Goal: Information Seeking & Learning: Learn about a topic

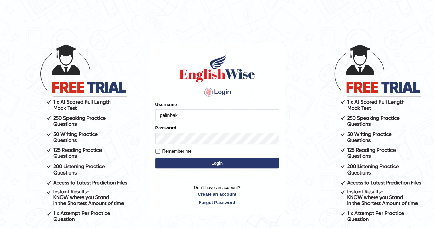
type input "pelinbaki"
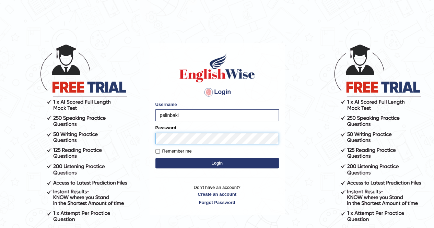
click at [155, 158] on button "Login" at bounding box center [217, 163] width 124 height 10
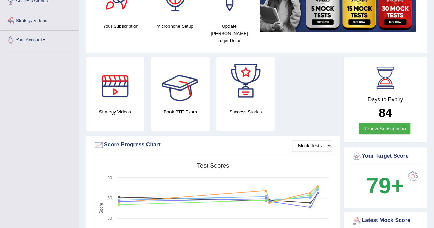
scroll to position [34, 0]
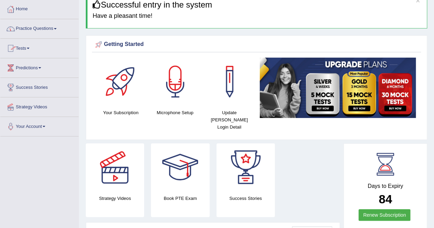
click at [26, 52] on link "Tests" at bounding box center [39, 47] width 78 height 17
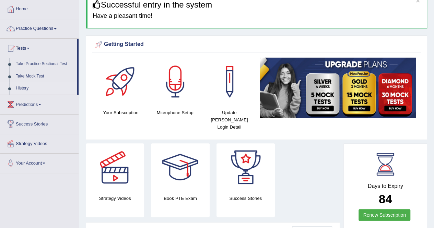
click at [26, 84] on link "History" at bounding box center [45, 88] width 64 height 12
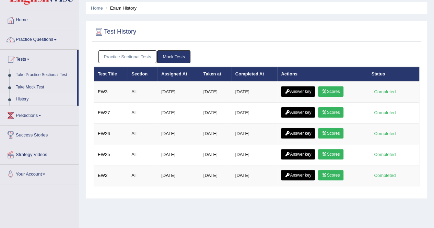
scroll to position [34, 0]
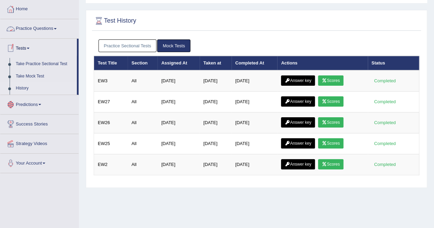
click at [42, 103] on link "Predictions" at bounding box center [39, 103] width 78 height 17
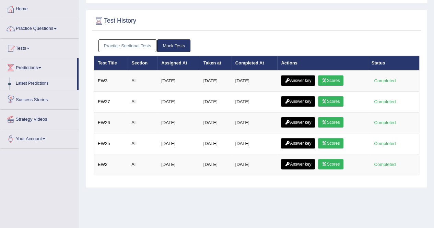
click at [43, 82] on link "Latest Predictions" at bounding box center [45, 84] width 64 height 12
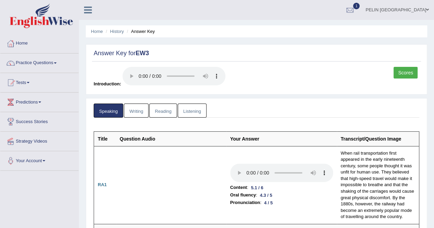
drag, startPoint x: 235, startPoint y: 48, endPoint x: 263, endPoint y: 33, distance: 31.2
click at [263, 33] on ul "Home History Answer Key" at bounding box center [256, 31] width 341 height 12
click at [166, 111] on link "Reading" at bounding box center [162, 111] width 27 height 14
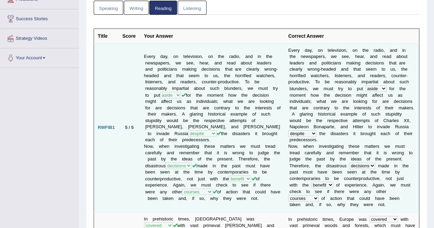
scroll to position [137, 0]
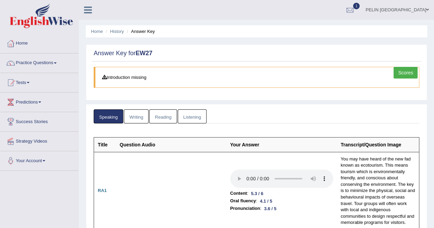
click at [194, 110] on link "Listening" at bounding box center [192, 116] width 29 height 14
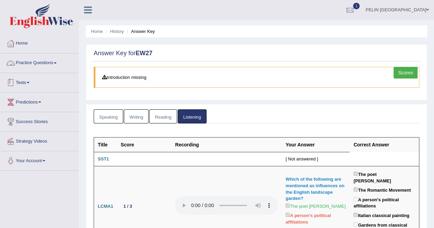
click at [117, 114] on link "Speaking" at bounding box center [109, 116] width 30 height 14
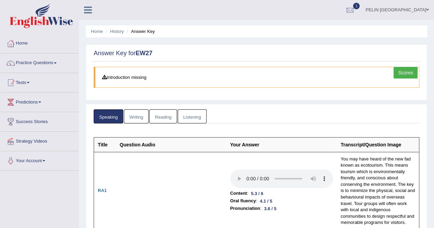
click at [171, 116] on link "Reading" at bounding box center [162, 116] width 27 height 14
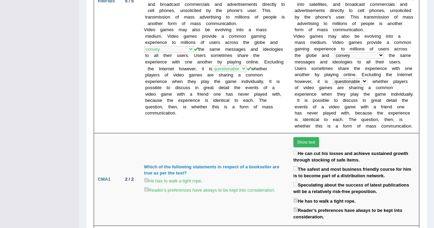
scroll to position [926, 0]
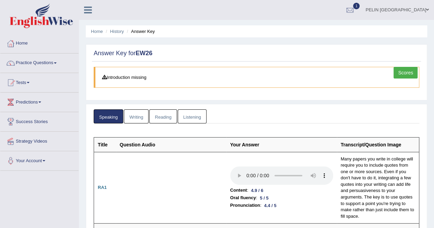
click at [191, 118] on link "Listening" at bounding box center [192, 116] width 29 height 14
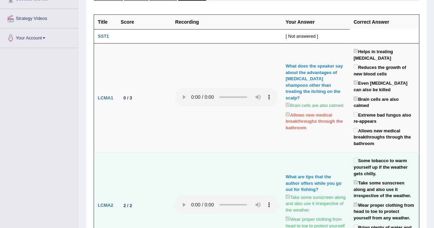
scroll to position [83, 0]
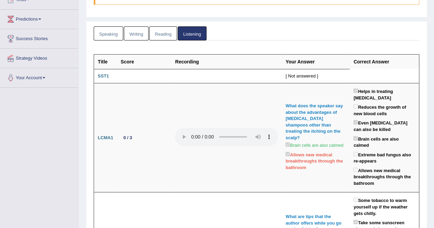
click at [121, 32] on link "Speaking" at bounding box center [109, 33] width 30 height 14
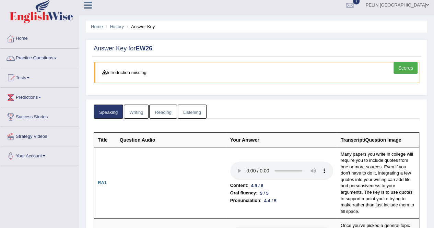
scroll to position [0, 0]
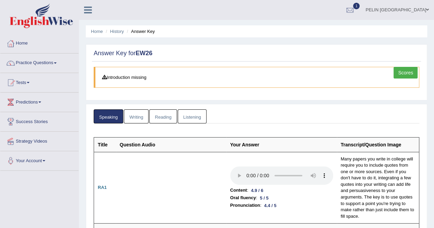
click at [165, 116] on link "Reading" at bounding box center [162, 116] width 27 height 14
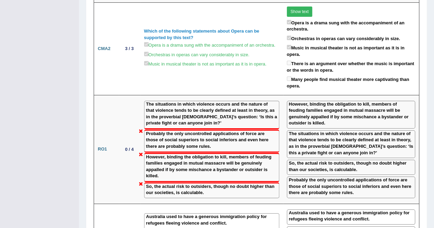
scroll to position [1201, 0]
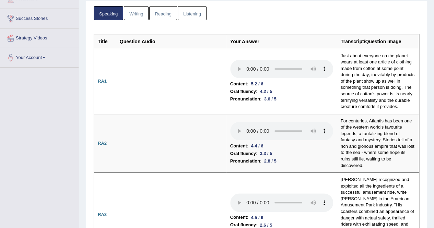
scroll to position [103, 0]
click at [187, 10] on link "Listening" at bounding box center [192, 14] width 29 height 14
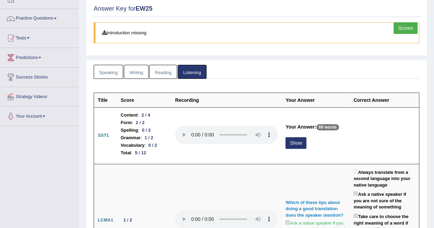
scroll to position [0, 0]
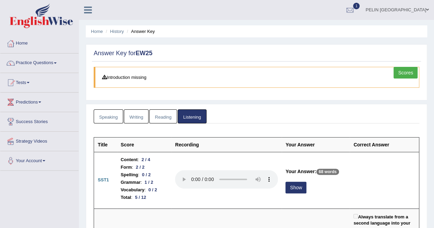
drag, startPoint x: 103, startPoint y: 112, endPoint x: 151, endPoint y: 111, distance: 47.7
click at [103, 112] on link "Speaking" at bounding box center [109, 116] width 30 height 14
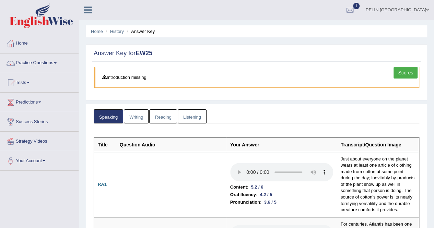
click at [173, 112] on link "Reading" at bounding box center [162, 116] width 27 height 14
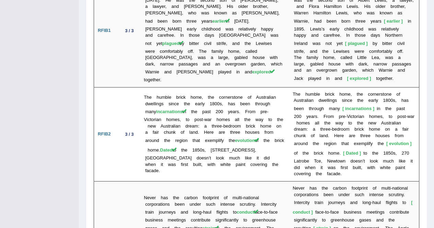
scroll to position [1684, 0]
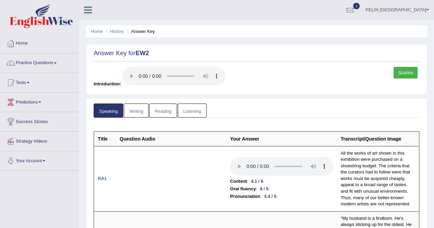
drag, startPoint x: 180, startPoint y: 106, endPoint x: 192, endPoint y: 109, distance: 12.3
click at [180, 106] on link "Listening" at bounding box center [192, 111] width 29 height 14
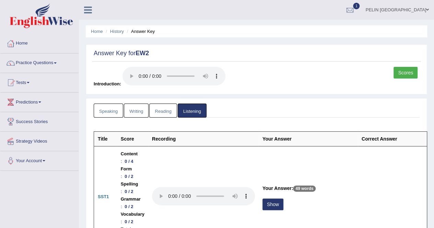
drag, startPoint x: 112, startPoint y: 112, endPoint x: 143, endPoint y: 108, distance: 31.4
click at [112, 112] on link "Speaking" at bounding box center [109, 111] width 30 height 14
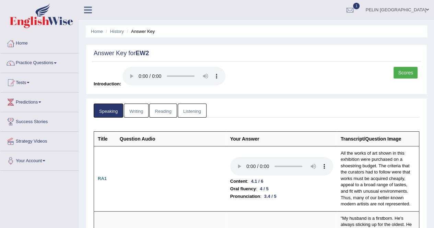
click at [159, 112] on link "Reading" at bounding box center [162, 111] width 27 height 14
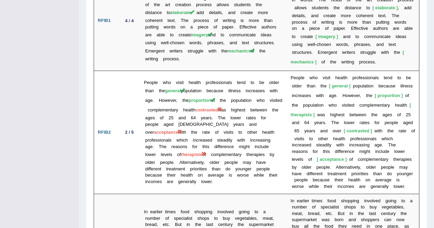
scroll to position [1193, 0]
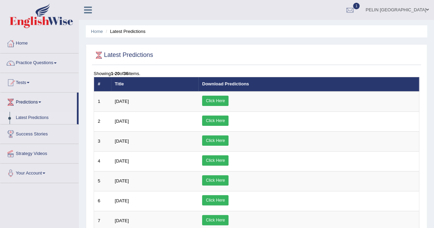
click at [23, 45] on link "Home" at bounding box center [39, 42] width 78 height 17
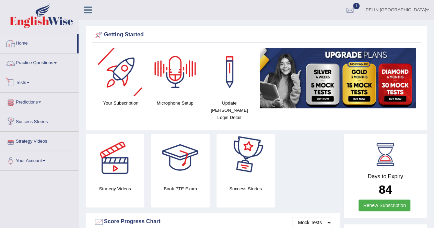
click at [45, 67] on link "Practice Questions" at bounding box center [39, 62] width 78 height 17
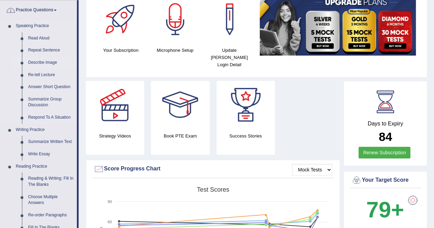
scroll to position [137, 0]
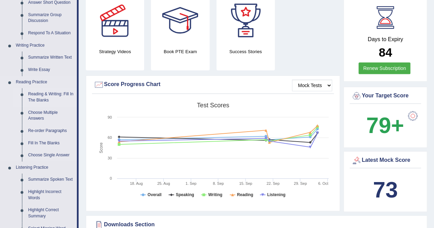
click at [50, 94] on link "Reading & Writing: Fill In The Blanks" at bounding box center [51, 97] width 52 height 18
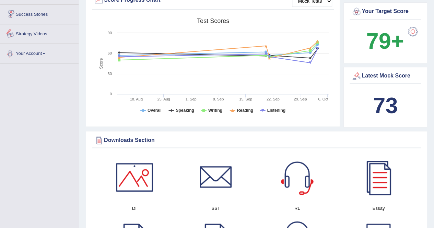
scroll to position [258, 0]
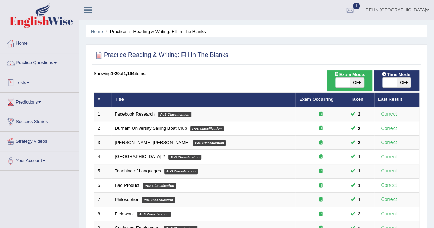
click at [349, 80] on span at bounding box center [342, 83] width 14 height 10
checkbox input "true"
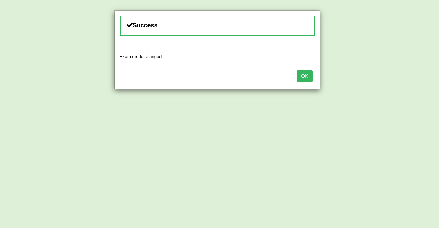
click at [308, 75] on button "OK" at bounding box center [305, 76] width 16 height 12
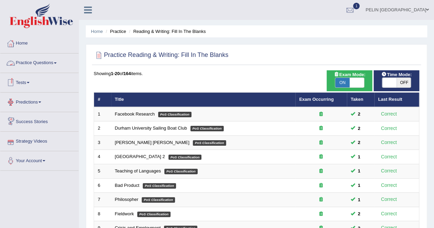
click at [56, 61] on link "Practice Questions" at bounding box center [39, 62] width 78 height 17
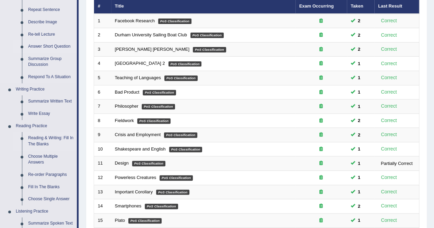
scroll to position [103, 0]
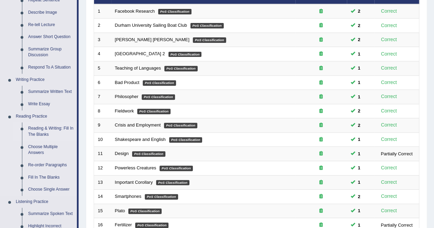
click at [45, 130] on link "Reading & Writing: Fill In The Blanks" at bounding box center [51, 131] width 52 height 18
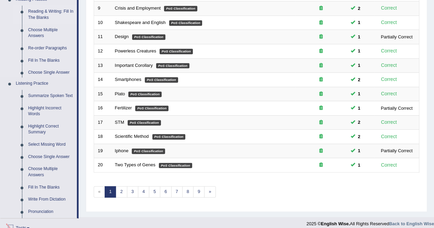
scroll to position [303, 0]
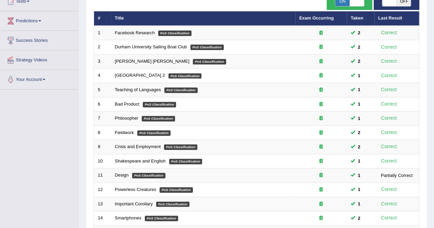
scroll to position [223, 0]
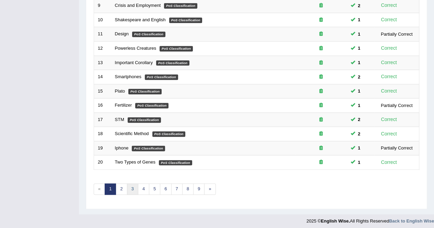
click at [134, 184] on link "3" at bounding box center [132, 189] width 11 height 11
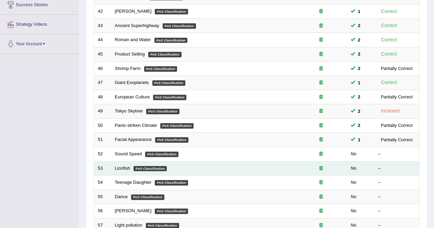
scroll to position [120, 0]
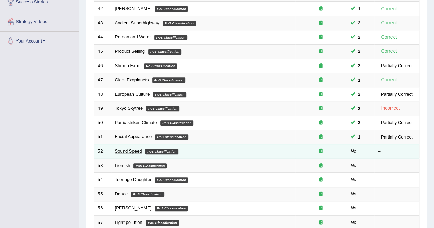
click at [127, 149] on link "Sound Speed" at bounding box center [128, 151] width 27 height 5
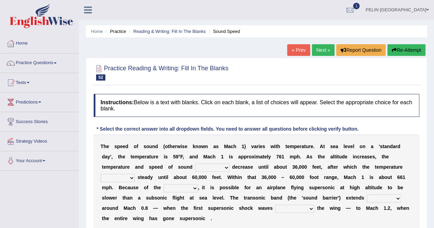
click at [195, 166] on select "not yet none both" at bounding box center [212, 168] width 34 height 8
click at [195, 164] on select "not yet none both" at bounding box center [212, 168] width 34 height 8
click at [195, 166] on select "not yet none both" at bounding box center [212, 168] width 34 height 8
select select "both"
click at [195, 164] on select "not yet none both" at bounding box center [212, 168] width 34 height 8
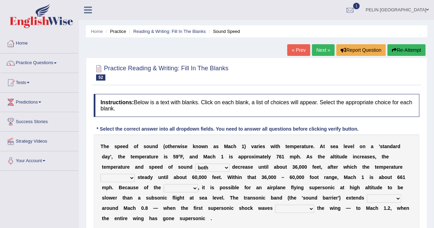
click at [135, 174] on select "opposes remains plots mutates" at bounding box center [118, 178] width 34 height 8
select select "opposes"
click at [135, 174] on select "opposes remains plots mutates" at bounding box center [118, 178] width 34 height 8
click at [198, 184] on select "veriety variation ventilation similarity" at bounding box center [181, 188] width 34 height 8
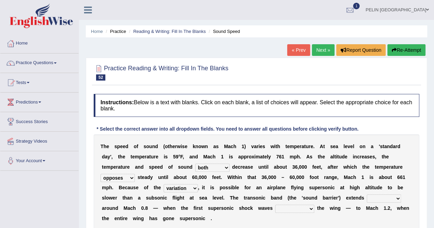
click at [198, 184] on select "veriety variation ventilation similarity" at bounding box center [181, 188] width 34 height 8
select select "ventilation"
click at [198, 184] on select "veriety variation ventilation similarity" at bounding box center [181, 188] width 34 height 8
click at [367, 195] on select "near from with in" at bounding box center [384, 199] width 34 height 8
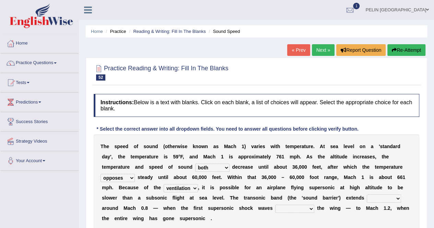
click at [275, 206] on select "diverge from form on add to prevent from" at bounding box center [294, 209] width 39 height 8
select select "diverge from"
click at [275, 205] on select "diverge from form on add to prevent from" at bounding box center [294, 209] width 39 height 8
click at [367, 201] on select "near from with in" at bounding box center [384, 199] width 34 height 8
select select "from"
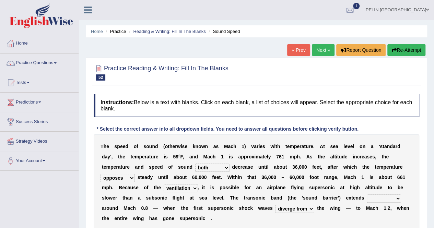
click at [367, 195] on select "near from with in" at bounding box center [384, 199] width 34 height 8
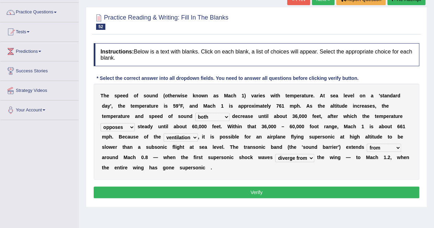
scroll to position [103, 0]
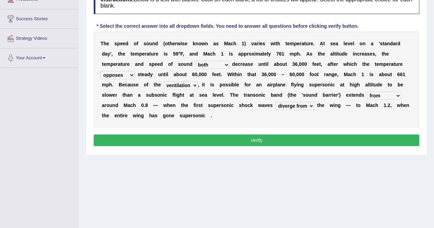
click at [265, 134] on button "Verify" at bounding box center [257, 140] width 326 height 12
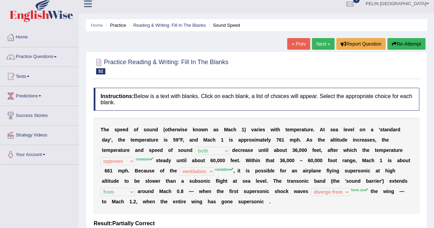
scroll to position [0, 0]
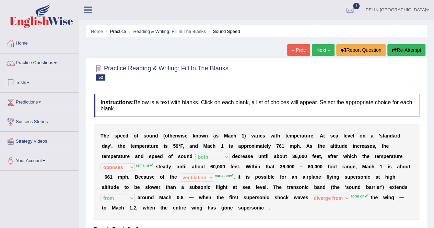
click at [136, 180] on div "T h e s p e e d o f s o u n d ( o t h e r w i s e k n o w n a s M a c h 1 ) v a…" at bounding box center [257, 172] width 326 height 96
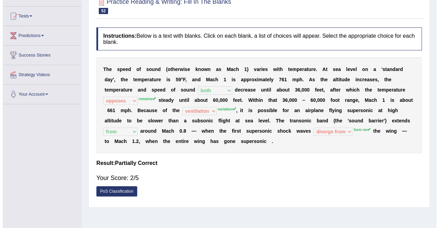
scroll to position [103, 0]
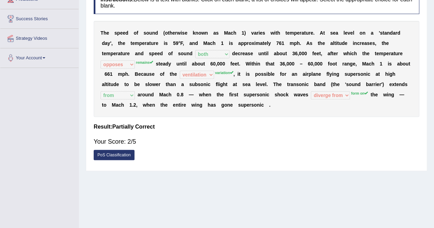
click at [107, 152] on link "PoS Classification" at bounding box center [114, 155] width 41 height 10
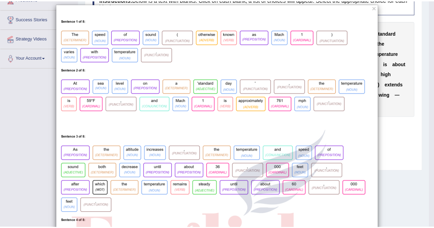
scroll to position [0, 0]
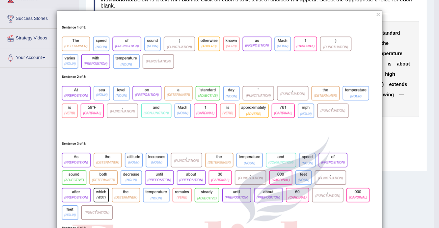
click at [378, 13] on button "×" at bounding box center [378, 14] width 4 height 7
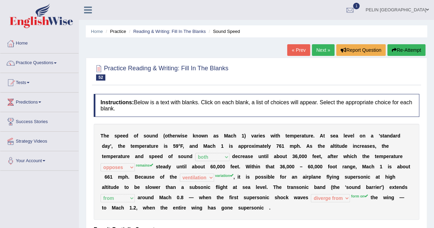
click at [402, 50] on button "Re-Attempt" at bounding box center [406, 50] width 38 height 12
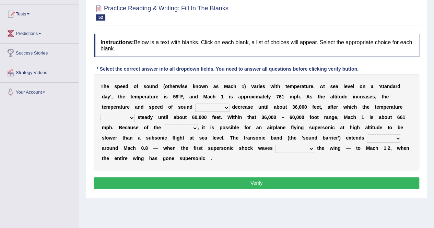
click at [135, 114] on select "opposes remains plots mutates" at bounding box center [118, 118] width 34 height 8
select select "remains"
click at [135, 114] on select "opposes remains plots mutates" at bounding box center [118, 118] width 34 height 8
click at [198, 124] on select "veriety variation ventilation similarity" at bounding box center [181, 128] width 34 height 8
select select "variation"
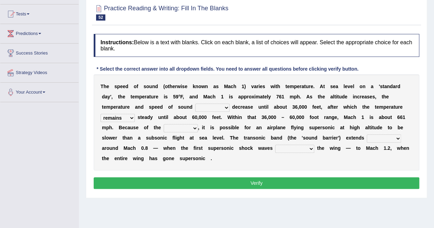
click at [198, 124] on select "veriety variation ventilation similarity" at bounding box center [181, 128] width 34 height 8
click at [195, 105] on select "not yet none both" at bounding box center [212, 108] width 34 height 8
select select "both"
click at [195, 104] on select "not yet none both" at bounding box center [212, 108] width 34 height 8
click at [367, 138] on select "near from with in" at bounding box center [384, 138] width 34 height 8
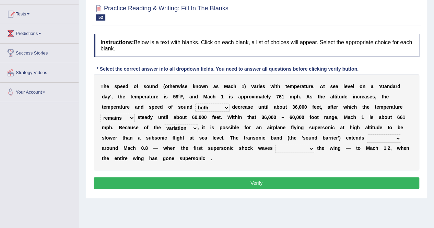
select select "from"
click at [367, 134] on select "near from with in" at bounding box center [384, 138] width 34 height 8
click at [275, 147] on select "diverge from form on add to prevent from" at bounding box center [294, 149] width 39 height 8
select select "form on"
click at [275, 145] on select "diverge from form on add to prevent from" at bounding box center [294, 149] width 39 height 8
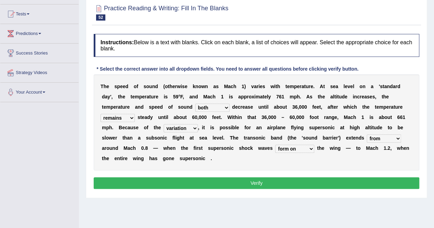
click at [173, 177] on button "Verify" at bounding box center [257, 183] width 326 height 12
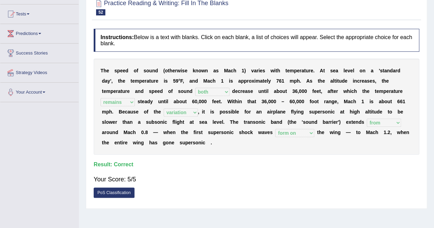
click at [225, 162] on h4 "Result:" at bounding box center [257, 165] width 326 height 6
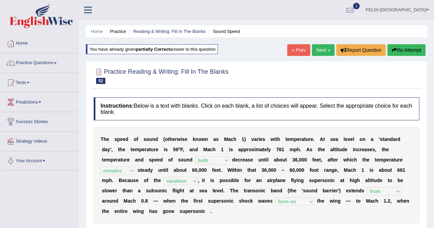
click at [319, 26] on ul "Home Practice Reading & Writing: Fill In The Blanks Sound Speed" at bounding box center [256, 31] width 341 height 12
click at [318, 47] on link "Next »" at bounding box center [323, 50] width 23 height 12
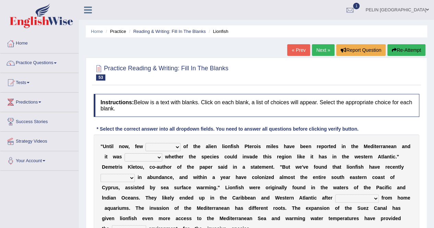
click at [156, 144] on select "collections sights views sightings" at bounding box center [162, 147] width 35 height 8
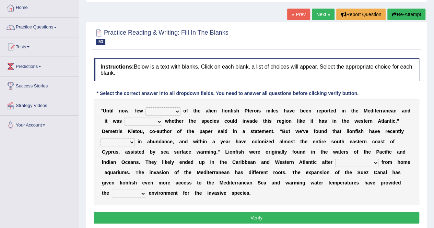
scroll to position [69, 0]
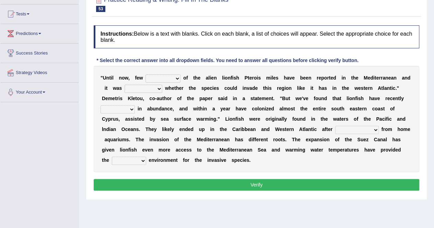
click at [171, 78] on select "collections sights views sightings" at bounding box center [162, 78] width 35 height 8
select select "sights"
click at [145, 74] on select "collections sights views sightings" at bounding box center [162, 78] width 35 height 8
click at [132, 86] on select "somehow although that quesionable" at bounding box center [144, 89] width 38 height 8
select select "quesionable"
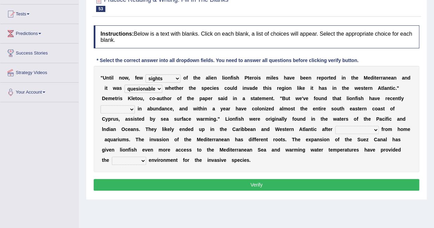
click at [125, 85] on select "somehow although that quesionable" at bounding box center [144, 89] width 38 height 8
click at [135, 105] on select "shown flatted stabled increased" at bounding box center [118, 109] width 34 height 8
select select "shown"
click at [135, 105] on select "shown flatted stabled increased" at bounding box center [118, 109] width 34 height 8
click at [335, 131] on select "release being released released releasing" at bounding box center [357, 130] width 44 height 8
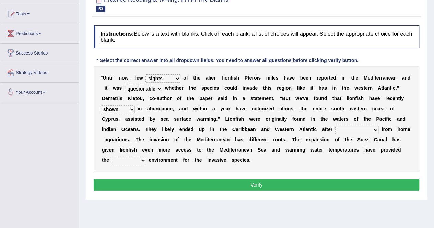
select select "being released"
click at [335, 126] on select "release being released released releasing" at bounding box center [357, 130] width 44 height 8
click at [146, 157] on select "whole overall partial perfect" at bounding box center [129, 161] width 34 height 8
select select "whole"
click at [146, 157] on select "whole overall partial perfect" at bounding box center [129, 161] width 34 height 8
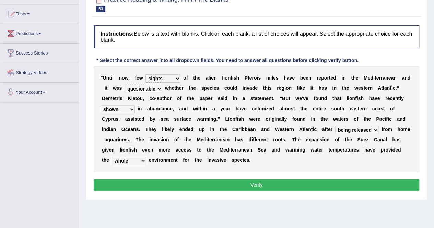
click at [271, 179] on button "Verify" at bounding box center [257, 185] width 326 height 12
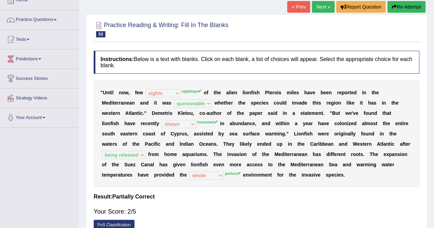
scroll to position [34, 0]
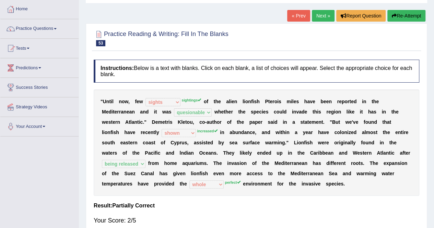
click at [415, 16] on button "Re-Attempt" at bounding box center [406, 16] width 38 height 12
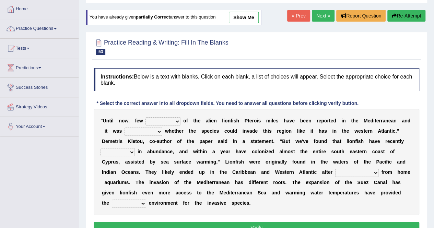
click at [166, 120] on select "collections sights views sightings" at bounding box center [162, 121] width 35 height 8
select select "sightings"
click at [145, 117] on select "collections sights views sightings" at bounding box center [162, 121] width 35 height 8
click at [125, 130] on select "somehow although that quesionable" at bounding box center [144, 132] width 38 height 8
select select "quesionable"
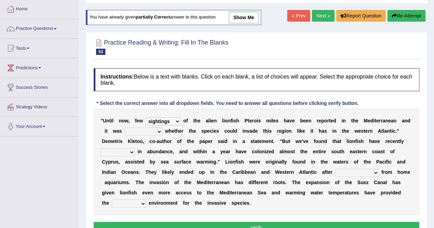
click at [125, 128] on select "somehow although that quesionable" at bounding box center [144, 132] width 38 height 8
click at [340, 135] on div "" U n t i l n o w , f e w collections sights views sightings o f t h e a l i e …" at bounding box center [257, 162] width 326 height 106
click at [342, 146] on div "" U n t i l n o w , f e w collections sights views sightings o f t h e a l i e …" at bounding box center [257, 162] width 326 height 106
click at [135, 148] on select "shown flatted stabled increased" at bounding box center [118, 152] width 34 height 8
select select "increased"
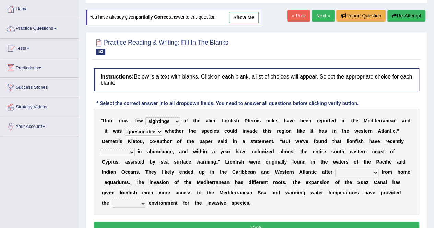
click at [135, 148] on select "shown flatted stabled increased" at bounding box center [118, 152] width 34 height 8
click at [335, 170] on select "release being released released releasing" at bounding box center [357, 173] width 44 height 8
select select "being released"
click at [335, 169] on select "release being released released releasing" at bounding box center [357, 173] width 44 height 8
click at [146, 200] on select "whole overall partial perfect" at bounding box center [129, 204] width 34 height 8
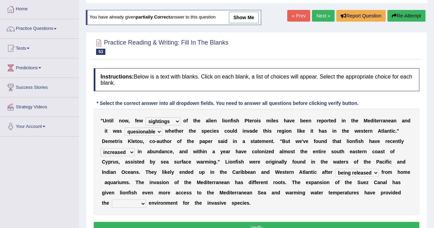
select select "overall"
click at [146, 200] on select "whole overall partial perfect" at bounding box center [129, 204] width 34 height 8
click at [256, 222] on button "Verify" at bounding box center [257, 228] width 326 height 12
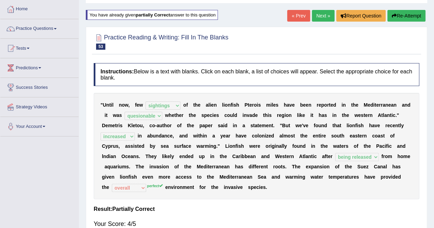
click at [320, 15] on link "Next »" at bounding box center [323, 16] width 23 height 12
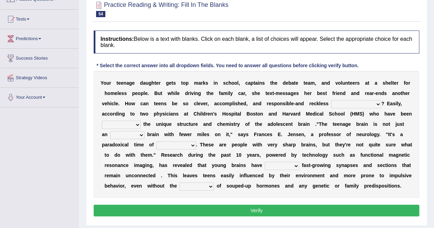
scroll to position [63, 0]
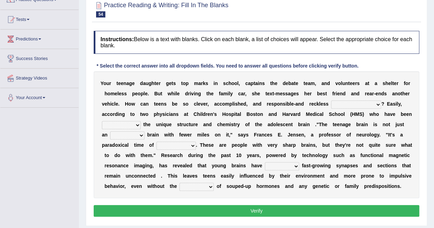
click at [331, 101] on select "for the time being at the same time as ever ingood time" at bounding box center [356, 105] width 50 height 8
select select "at the same time"
click at [331, 101] on select "for the time being at the same time as ever ingood time" at bounding box center [356, 105] width 50 height 8
click at [141, 121] on select "explaining exploring exposing enumerating" at bounding box center [121, 125] width 39 height 8
select select "exploring"
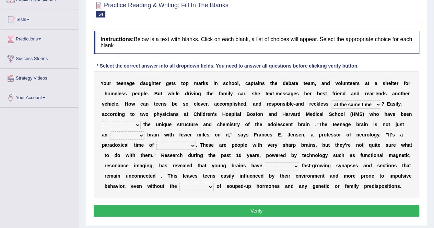
click at [141, 121] on select "explaining exploring exposing enumerating" at bounding box center [121, 125] width 39 height 8
click at [144, 131] on select "ample adult adulthood abundant" at bounding box center [127, 135] width 34 height 8
select select "adult"
click at [144, 131] on select "ample adult adulthood abundant" at bounding box center [127, 135] width 34 height 8
click at [196, 142] on select "enrichment development adornment adoration" at bounding box center [175, 146] width 39 height 8
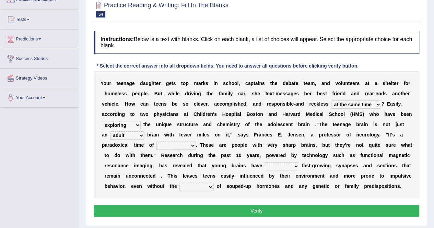
select select "development"
click at [196, 142] on select "enrichment development adornment adoration" at bounding box center [175, 146] width 39 height 8
click at [265, 166] on select "both either whole few" at bounding box center [282, 166] width 34 height 8
select select "both"
click at [265, 162] on select "both either whole few" at bounding box center [282, 166] width 34 height 8
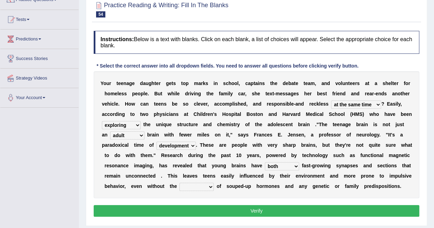
click at [214, 183] on select "impact impress impair impose" at bounding box center [196, 187] width 34 height 8
select select "impose"
click at [214, 183] on select "impact impress impair impose" at bounding box center [196, 187] width 34 height 8
click at [319, 211] on button "Verify" at bounding box center [257, 211] width 326 height 12
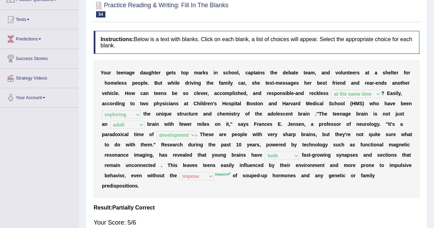
click at [316, 189] on div "Instructions: Below is a text with blanks. Click on each blank, a list of choic…" at bounding box center [256, 137] width 329 height 221
click at [280, 27] on div "Instructions: Below is a text with blanks. Click on each blank, a list of choic…" at bounding box center [256, 137] width 329 height 221
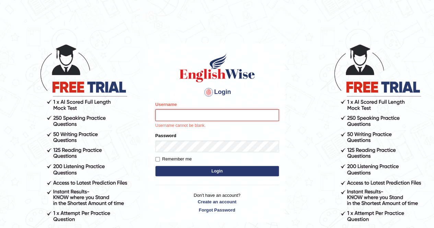
click at [244, 112] on input "Username" at bounding box center [217, 115] width 124 height 12
type input "pelinbaki"
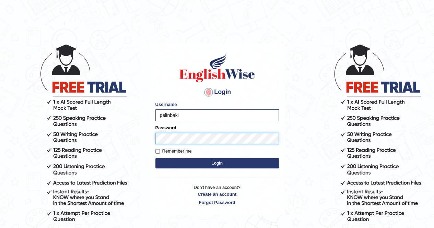
click at [155, 158] on button "Login" at bounding box center [217, 163] width 124 height 10
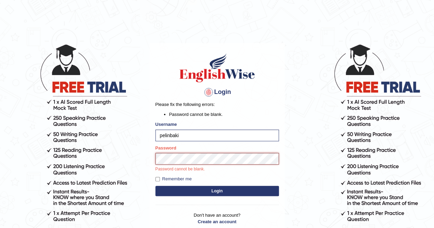
click at [155, 186] on button "Login" at bounding box center [217, 191] width 124 height 10
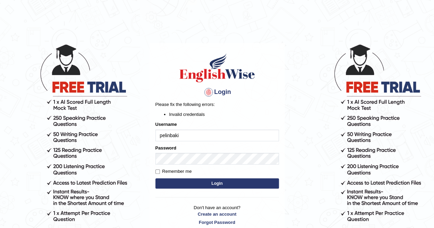
click at [225, 165] on form "Please fix the following errors: Invalid credentials Username pelinbaki Passwor…" at bounding box center [217, 145] width 124 height 89
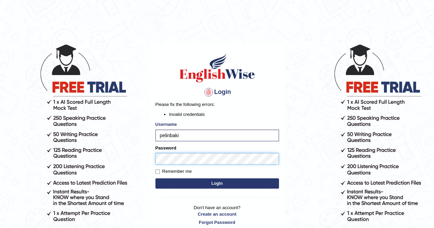
click at [155, 178] on button "Login" at bounding box center [217, 183] width 124 height 10
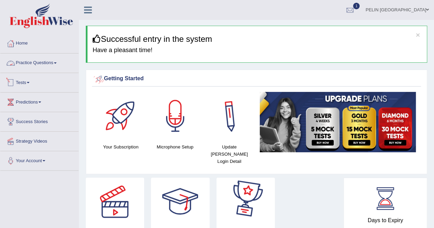
click at [46, 58] on link "Practice Questions" at bounding box center [39, 62] width 78 height 17
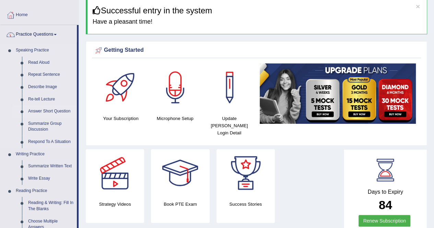
scroll to position [69, 0]
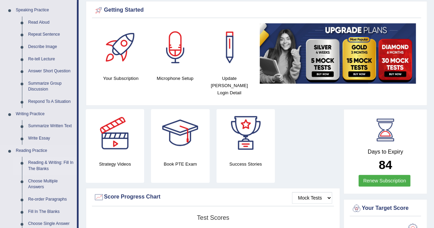
click at [48, 162] on link "Reading & Writing: Fill In The Blanks" at bounding box center [51, 166] width 52 height 18
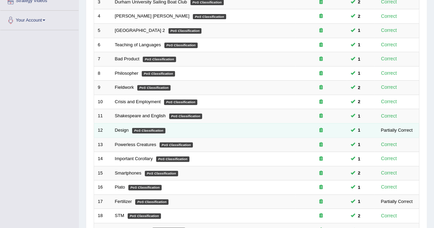
scroll to position [206, 0]
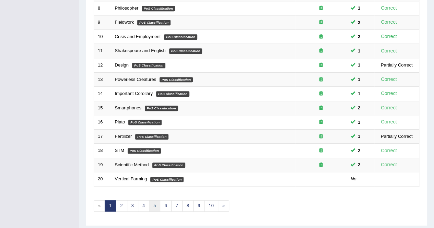
click at [157, 201] on link "5" at bounding box center [154, 205] width 11 height 11
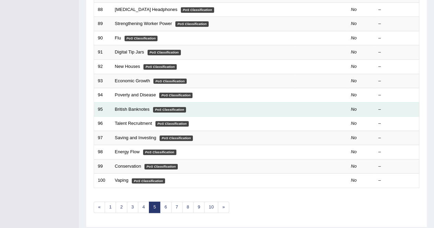
scroll to position [223, 0]
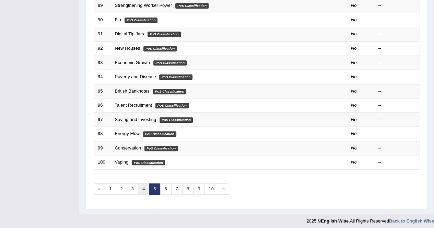
click at [143, 184] on link "4" at bounding box center [143, 189] width 11 height 11
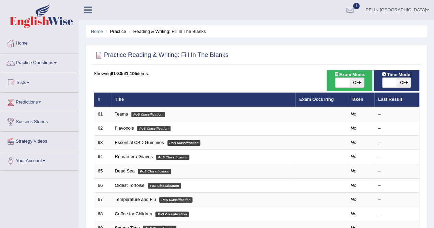
click at [357, 80] on span "OFF" at bounding box center [357, 83] width 14 height 10
checkbox input "true"
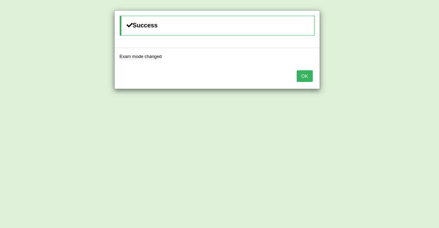
click at [399, 80] on div "Success Exam mode changed OK" at bounding box center [219, 114] width 439 height 228
click at [301, 74] on button "OK" at bounding box center [305, 76] width 16 height 12
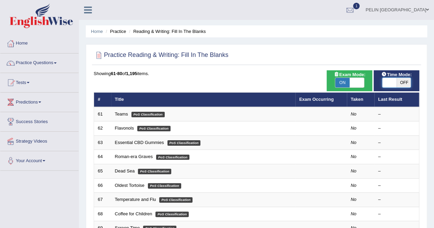
click at [395, 82] on span at bounding box center [389, 83] width 14 height 10
checkbox input "true"
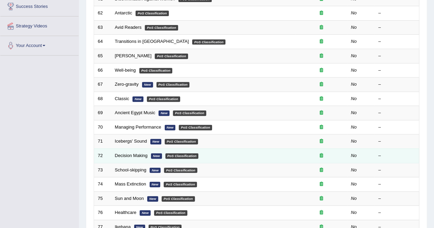
scroll to position [206, 0]
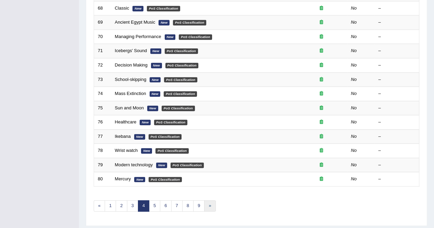
click at [204, 206] on link "»" at bounding box center [209, 205] width 11 height 11
click at [199, 206] on link "9" at bounding box center [198, 205] width 11 height 11
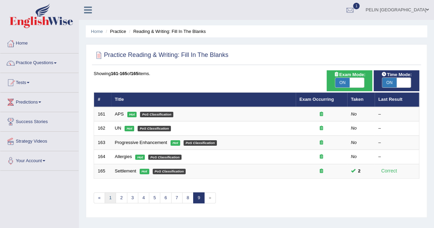
click at [110, 195] on link "1" at bounding box center [110, 197] width 11 height 11
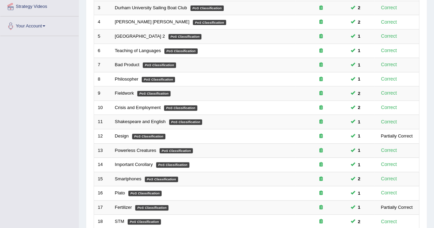
scroll to position [206, 0]
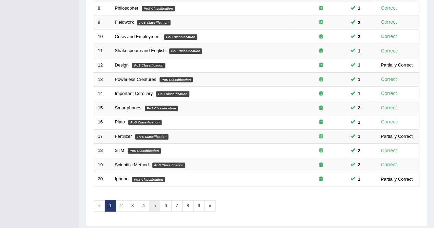
click at [149, 204] on link "5" at bounding box center [154, 205] width 11 height 11
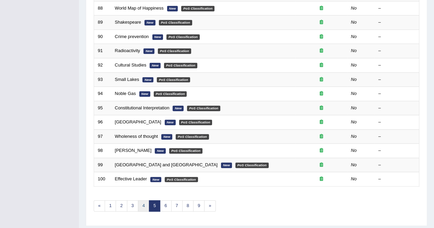
click at [141, 197] on div "Showing 81-100 of 165 items. # Title Exam Occurring Taken Last Result 81 Subsid…" at bounding box center [257, 42] width 326 height 356
click at [141, 201] on link "4" at bounding box center [143, 205] width 11 height 11
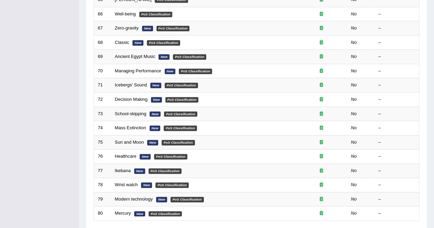
scroll to position [34, 0]
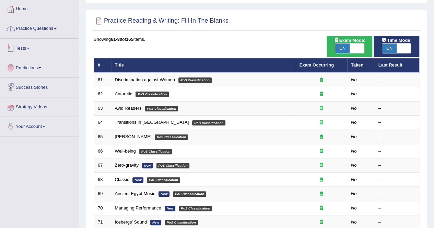
click at [60, 28] on link "Practice Questions" at bounding box center [39, 27] width 78 height 17
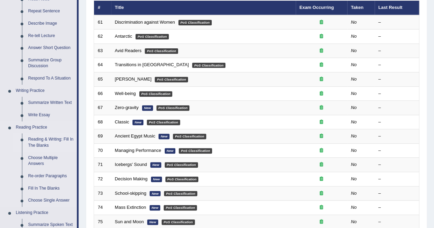
scroll to position [103, 0]
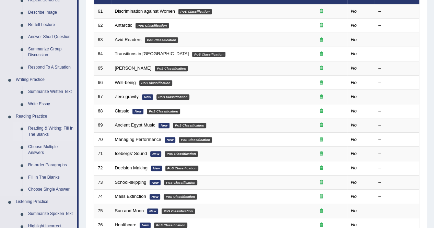
click at [40, 161] on link "Re-order Paragraphs" at bounding box center [51, 165] width 52 height 12
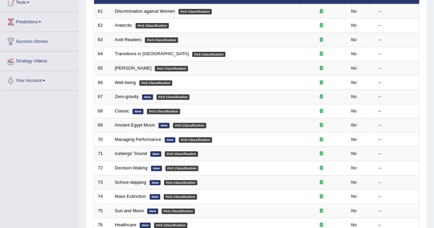
scroll to position [126, 0]
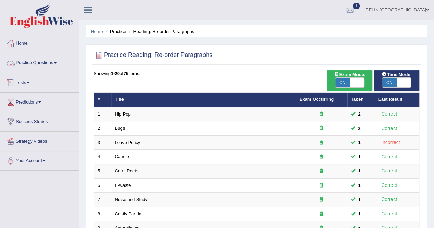
click at [35, 67] on link "Practice Questions" at bounding box center [39, 62] width 78 height 17
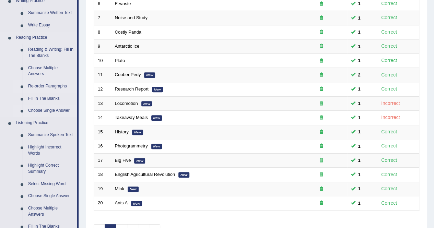
scroll to position [171, 0]
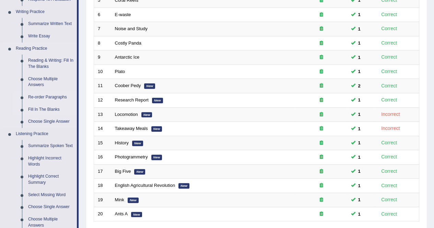
click at [52, 110] on link "Fill In The Blanks" at bounding box center [51, 110] width 52 height 12
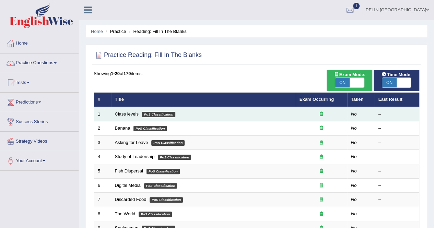
click at [120, 114] on link "Class levels" at bounding box center [127, 114] width 24 height 5
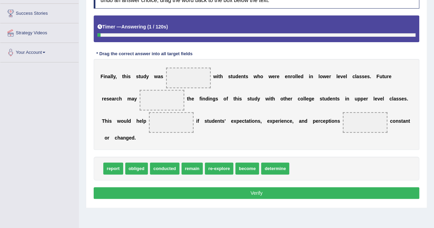
scroll to position [97, 0]
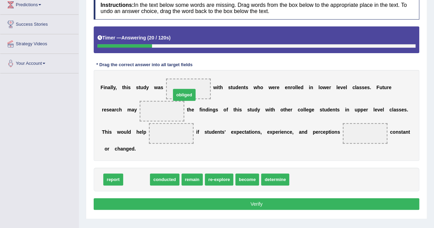
drag, startPoint x: 134, startPoint y: 169, endPoint x: 182, endPoint y: 85, distance: 96.8
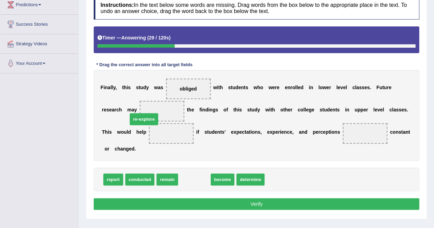
drag, startPoint x: 196, startPoint y: 171, endPoint x: 146, endPoint y: 110, distance: 78.9
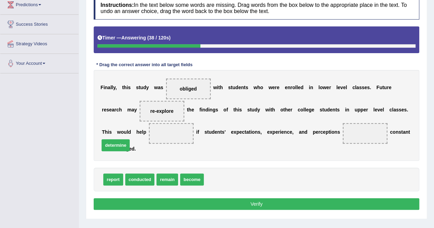
drag, startPoint x: 222, startPoint y: 170, endPoint x: 118, endPoint y: 136, distance: 109.8
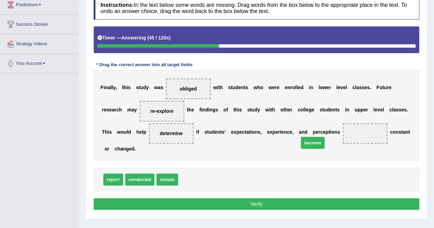
drag, startPoint x: 185, startPoint y: 169, endPoint x: 306, endPoint y: 132, distance: 126.2
click at [308, 198] on button "Verify" at bounding box center [257, 204] width 326 height 12
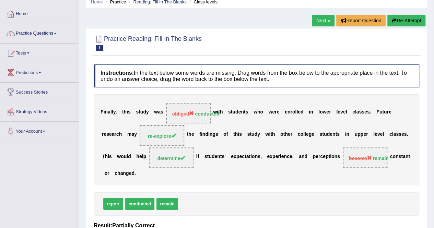
scroll to position [29, 0]
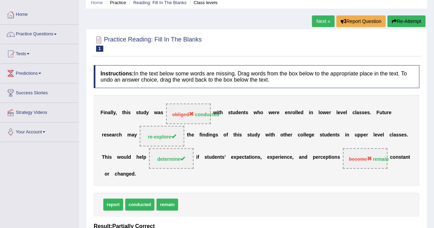
click at [314, 19] on link "Next »" at bounding box center [323, 21] width 23 height 12
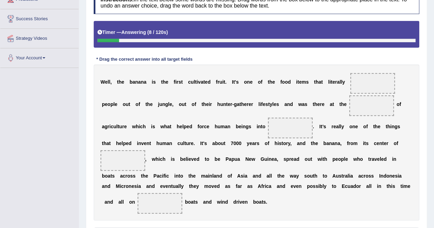
scroll to position [137, 0]
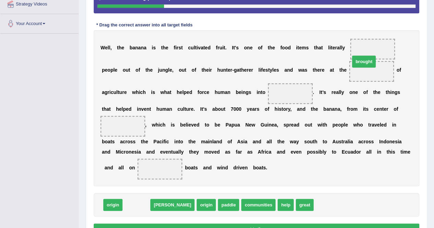
drag, startPoint x: 140, startPoint y: 194, endPoint x: 367, endPoint y: 51, distance: 268.9
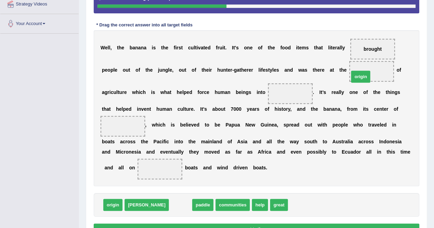
drag, startPoint x: 155, startPoint y: 197, endPoint x: 335, endPoint y: 68, distance: 221.2
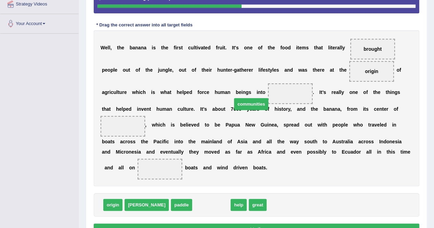
drag, startPoint x: 188, startPoint y: 195, endPoint x: 228, endPoint y: 94, distance: 108.4
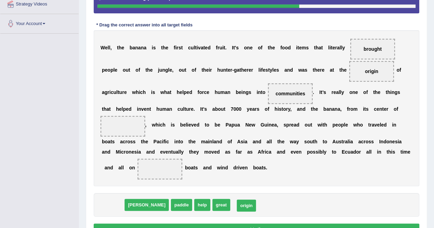
drag, startPoint x: 114, startPoint y: 191, endPoint x: 247, endPoint y: 191, distance: 133.5
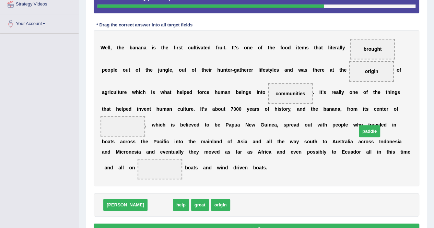
drag, startPoint x: 138, startPoint y: 195, endPoint x: 347, endPoint y: 121, distance: 221.9
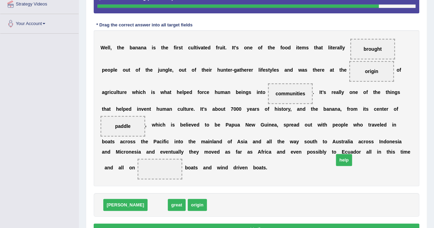
drag, startPoint x: 130, startPoint y: 192, endPoint x: 317, endPoint y: 147, distance: 191.6
click at [324, 224] on button "Verify" at bounding box center [257, 230] width 326 height 12
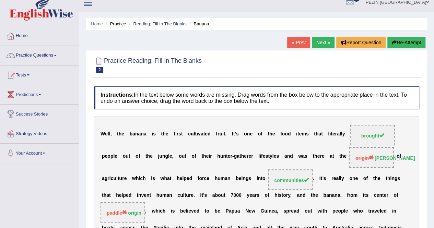
scroll to position [0, 0]
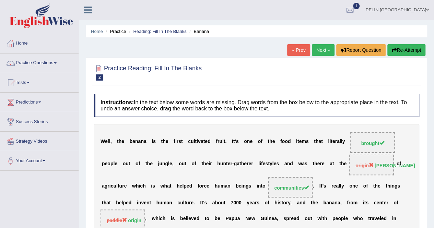
click at [322, 51] on link "Next »" at bounding box center [323, 50] width 23 height 12
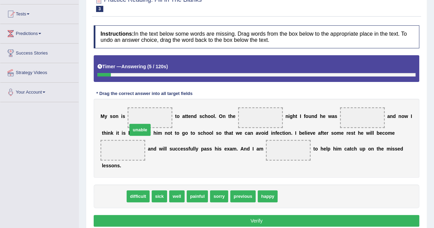
drag, startPoint x: 112, startPoint y: 186, endPoint x: 138, endPoint y: 120, distance: 71.5
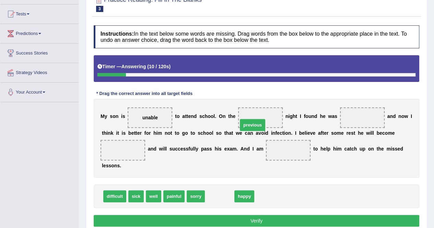
drag, startPoint x: 222, startPoint y: 186, endPoint x: 255, endPoint y: 115, distance: 78.6
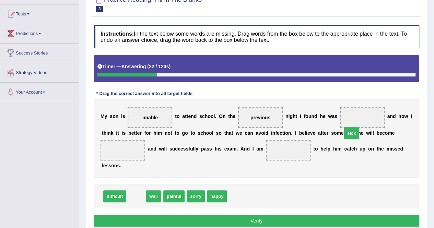
drag, startPoint x: 136, startPoint y: 187, endPoint x: 351, endPoint y: 124, distance: 224.5
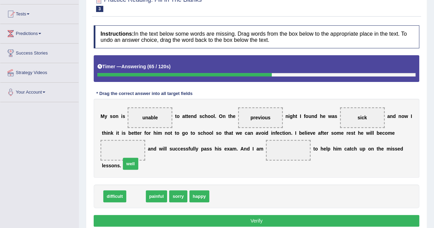
drag, startPoint x: 135, startPoint y: 184, endPoint x: 130, endPoint y: 151, distance: 33.1
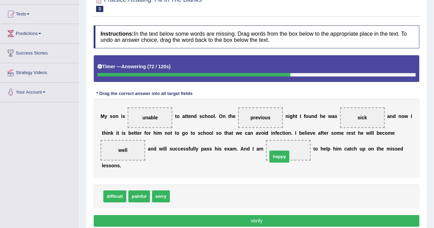
drag, startPoint x: 187, startPoint y: 187, endPoint x: 284, endPoint y: 147, distance: 105.3
click at [288, 215] on button "Verify" at bounding box center [257, 221] width 326 height 12
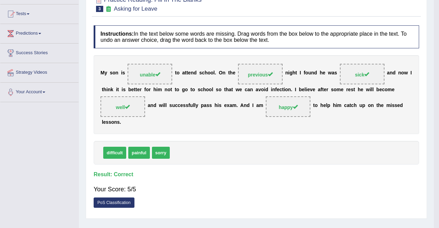
click at [303, 181] on div "Your Score: 5/5" at bounding box center [257, 189] width 326 height 16
